Goal: Transaction & Acquisition: Purchase product/service

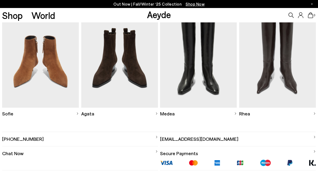
scroll to position [10, 0]
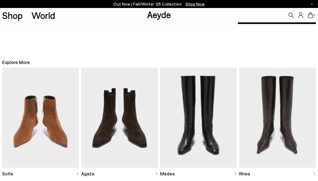
click at [17, 15] on link "Shop" at bounding box center [12, 15] width 21 height 9
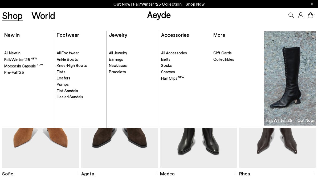
click at [17, 15] on link "Shop" at bounding box center [12, 15] width 21 height 9
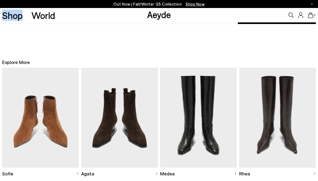
click at [17, 18] on link "Shop" at bounding box center [12, 15] width 21 height 9
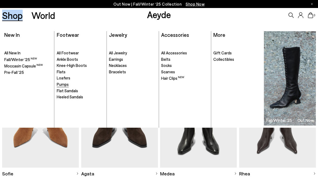
click at [66, 83] on span "Pumps" at bounding box center [63, 84] width 12 height 5
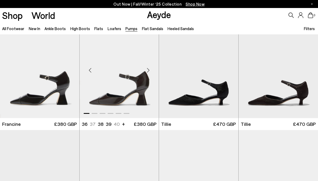
scroll to position [17, 0]
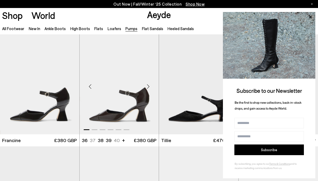
click at [133, 63] on img "1 / 6" at bounding box center [119, 84] width 79 height 100
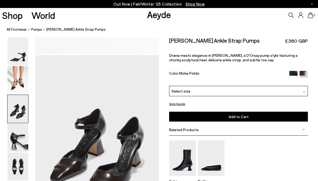
scroll to position [359, 0]
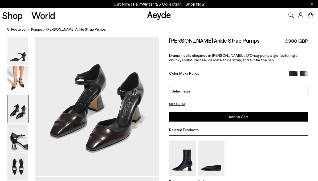
click at [209, 85] on div "Francine Ankle Strap Pumps £380 GBP Drama meets elegance in Francine, a D'Orsay…" at bounding box center [238, 61] width 139 height 49
click at [208, 92] on div "Select size" at bounding box center [238, 91] width 139 height 10
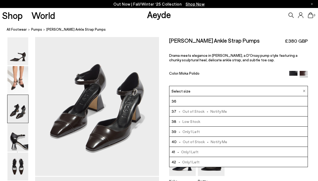
click at [206, 102] on li "36" at bounding box center [239, 101] width 138 height 10
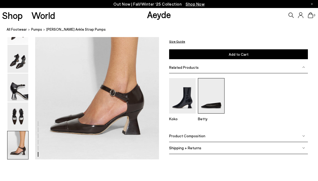
scroll to position [885, 0]
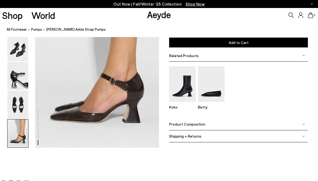
click at [201, 123] on span "Product Composition" at bounding box center [187, 124] width 36 height 5
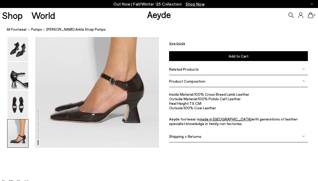
click at [198, 102] on li "Heel Height: 7.5 CM" at bounding box center [238, 103] width 139 height 5
drag, startPoint x: 189, startPoint y: 102, endPoint x: 202, endPoint y: 102, distance: 12.3
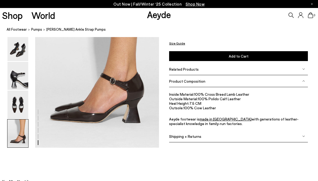
click at [202, 102] on li "Heel Height: 7.5 CM" at bounding box center [238, 103] width 139 height 5
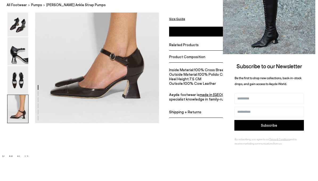
scroll to position [910, 0]
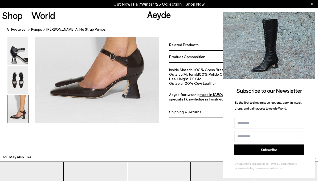
click at [160, 66] on div "Size Guide Shoes Belt Our shoes come in European sizing. The easiest way to mea…" at bounding box center [238, 37] width 159 height 171
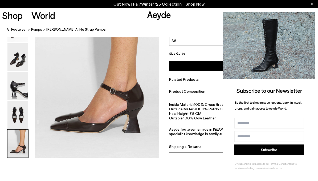
scroll to position [869, 0]
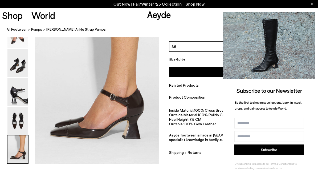
click at [313, 18] on icon at bounding box center [310, 17] width 7 height 7
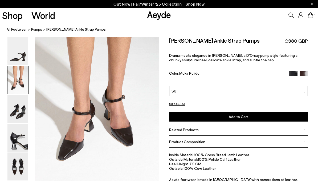
scroll to position [190, 0]
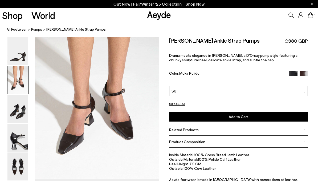
click at [291, 72] on img at bounding box center [294, 75] width 8 height 8
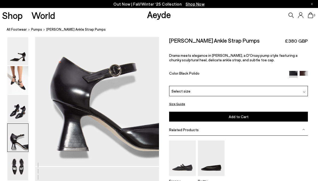
scroll to position [558, 0]
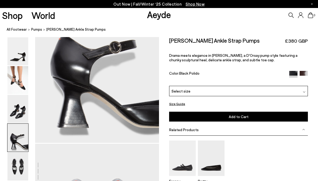
click at [191, 90] on div "Select size" at bounding box center [238, 91] width 139 height 10
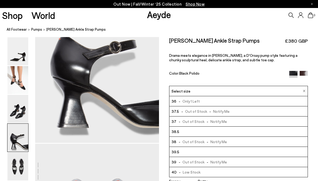
click at [190, 101] on span "- Only 1 Left" at bounding box center [188, 101] width 23 height 7
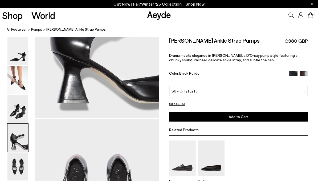
scroll to position [592, 0]
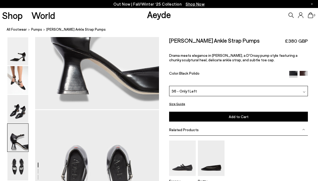
click at [296, 41] on span "£380 GBP" at bounding box center [296, 41] width 23 height 7
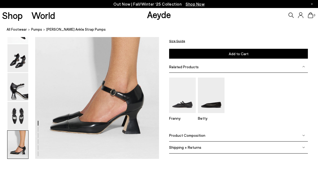
scroll to position [876, 0]
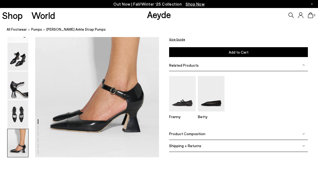
click at [196, 131] on span "Product Composition" at bounding box center [187, 133] width 36 height 5
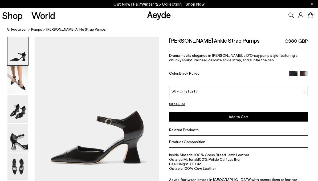
scroll to position [0, 0]
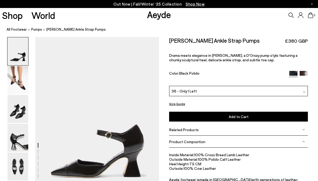
click at [17, 15] on link "Shop" at bounding box center [12, 15] width 21 height 9
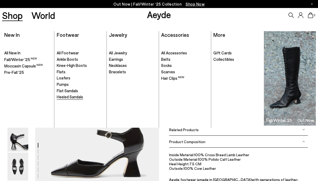
click at [74, 97] on span "Heeled Sandals" at bounding box center [70, 96] width 26 height 5
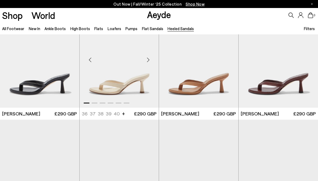
scroll to position [27, 0]
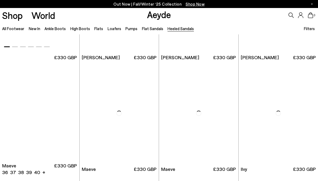
scroll to position [482, 0]
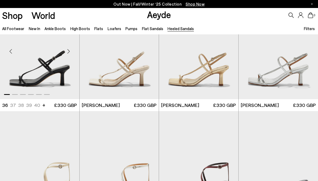
click at [42, 60] on img "1 / 6" at bounding box center [39, 49] width 79 height 100
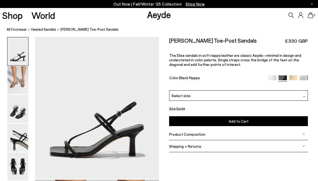
scroll to position [4, 0]
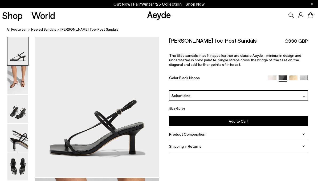
click at [204, 133] on div "Product Composition" at bounding box center [238, 134] width 139 height 12
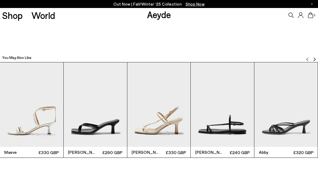
scroll to position [989, 0]
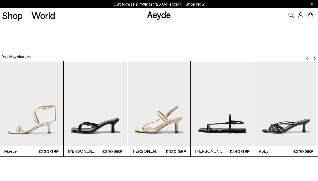
click at [118, 125] on img "2 / 11" at bounding box center [95, 103] width 63 height 85
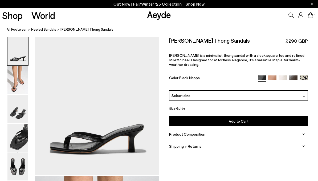
scroll to position [7, 0]
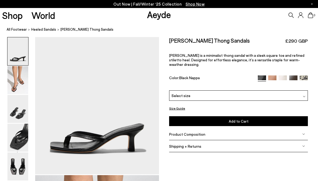
click at [178, 132] on span "Product Composition" at bounding box center [187, 134] width 36 height 5
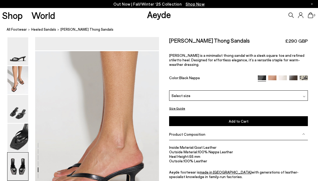
scroll to position [791, 0]
